Goal: Navigation & Orientation: Find specific page/section

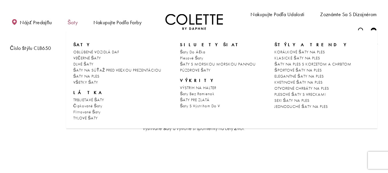
click at [73, 23] on font "Šaty" at bounding box center [73, 22] width 10 height 7
click at [73, 22] on font "Šaty" at bounding box center [73, 22] width 10 height 7
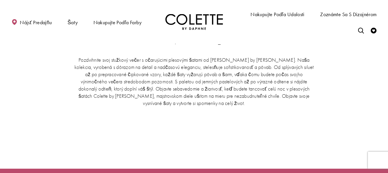
scroll to position [949, 0]
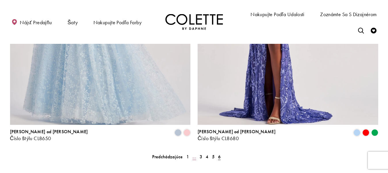
click at [196, 153] on font "..." at bounding box center [194, 156] width 4 height 6
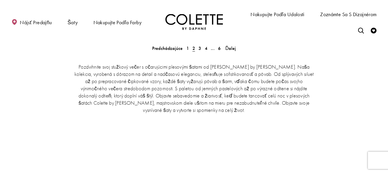
scroll to position [1183, 0]
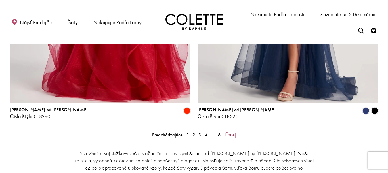
click at [227, 131] on font "Ďalej" at bounding box center [230, 134] width 11 height 6
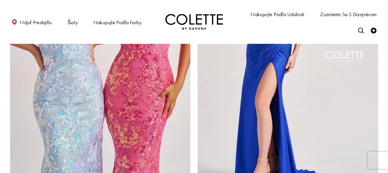
scroll to position [1240, 0]
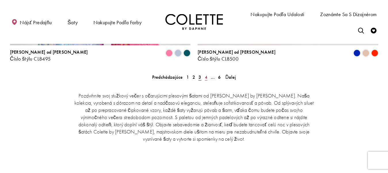
click at [206, 74] on font "4" at bounding box center [206, 77] width 3 height 6
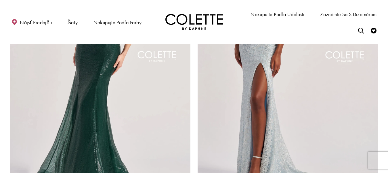
scroll to position [1211, 0]
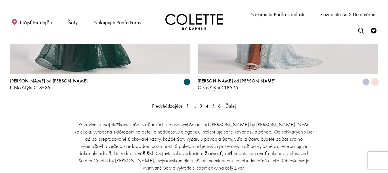
click at [214, 103] on font "5" at bounding box center [213, 106] width 3 height 6
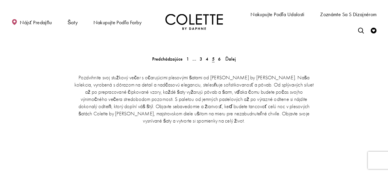
scroll to position [1154, 0]
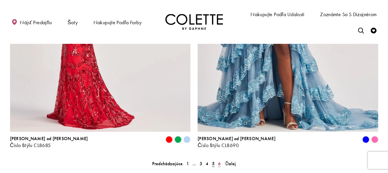
click at [221, 159] on link "6" at bounding box center [219, 163] width 6 height 8
